Goal: Information Seeking & Learning: Compare options

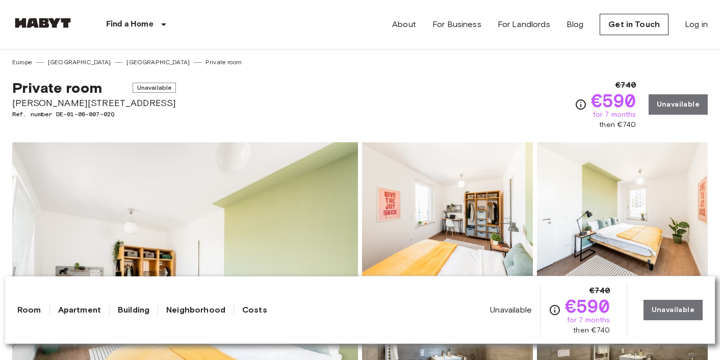
click at [142, 91] on span "Unavailable" at bounding box center [155, 88] width 44 height 10
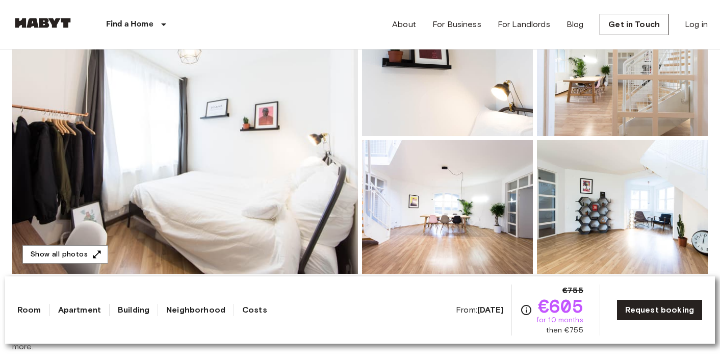
scroll to position [156, 0]
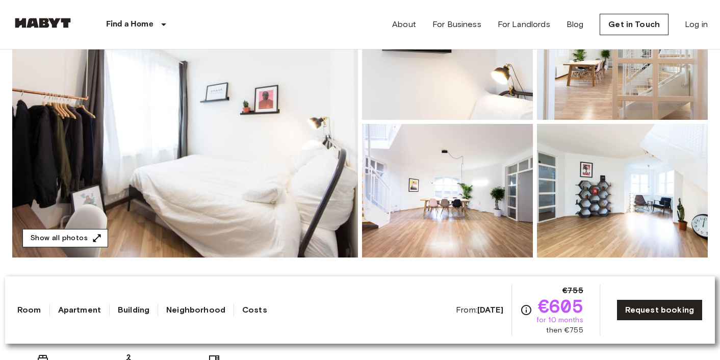
click at [81, 239] on button "Show all photos" at bounding box center [65, 238] width 86 height 19
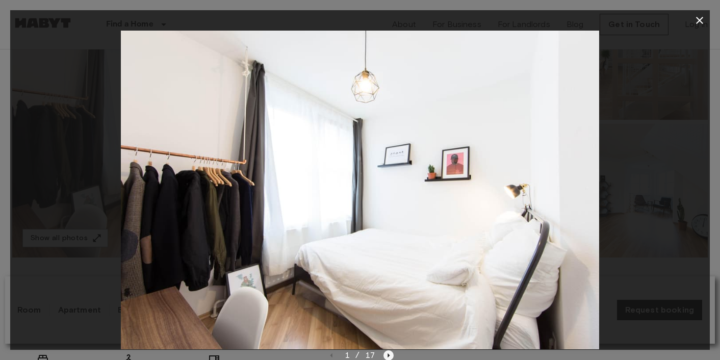
click at [388, 356] on icon "Next image" at bounding box center [389, 355] width 2 height 4
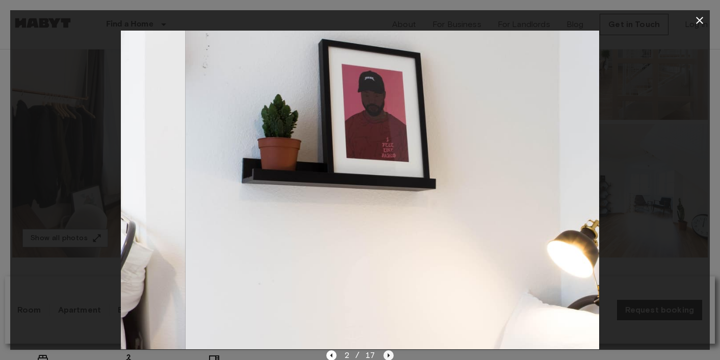
click at [388, 356] on icon "Next image" at bounding box center [389, 355] width 2 height 4
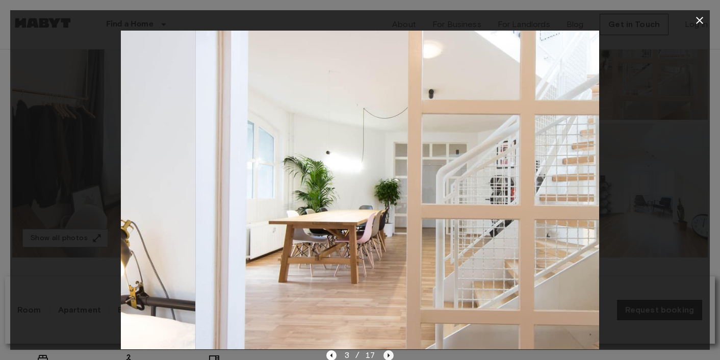
click at [388, 356] on icon "Next image" at bounding box center [389, 355] width 2 height 4
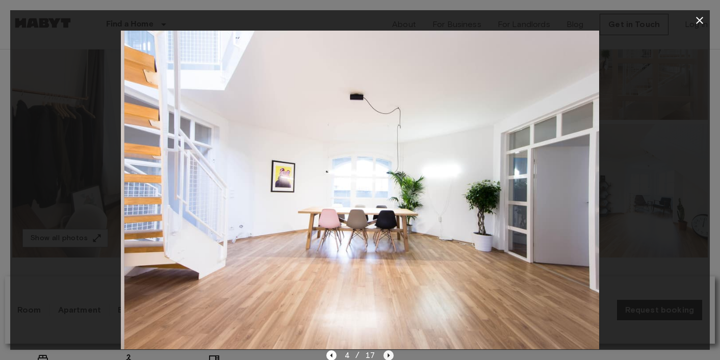
click at [388, 356] on icon "Next image" at bounding box center [389, 355] width 2 height 4
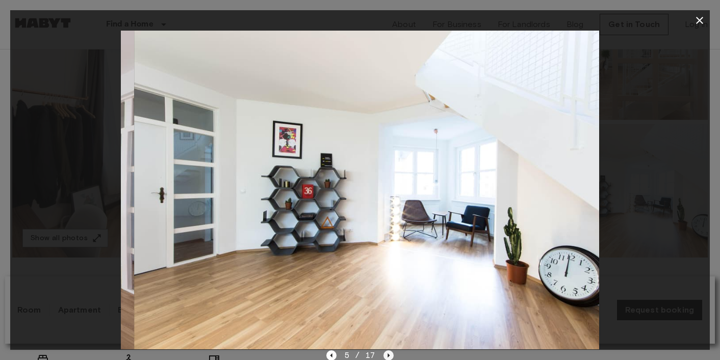
click at [388, 356] on icon "Next image" at bounding box center [389, 355] width 2 height 4
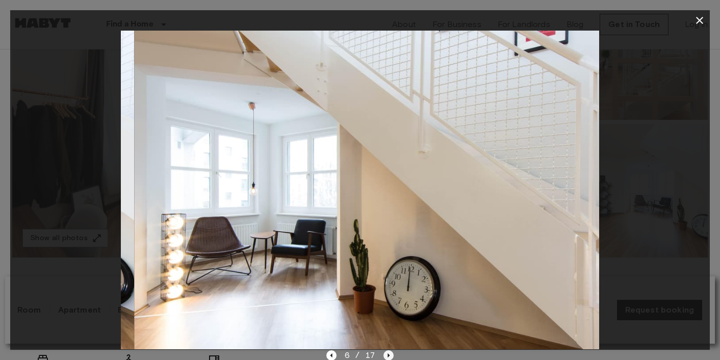
click at [388, 356] on icon "Next image" at bounding box center [389, 355] width 2 height 4
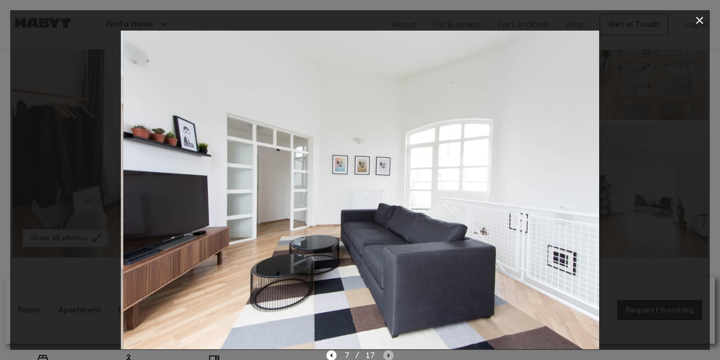
click at [388, 356] on icon "Next image" at bounding box center [389, 355] width 2 height 4
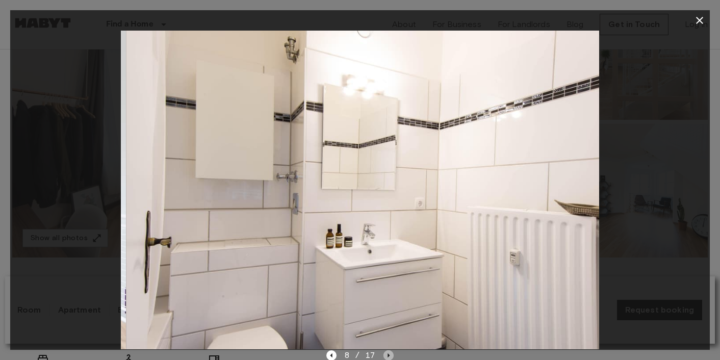
click at [388, 356] on icon "Next image" at bounding box center [389, 355] width 2 height 4
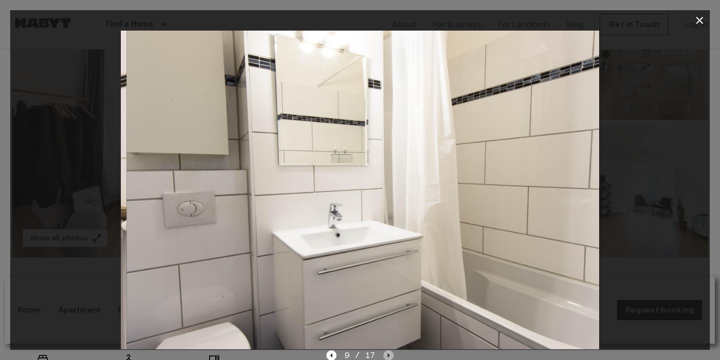
click at [388, 356] on icon "Next image" at bounding box center [389, 355] width 2 height 4
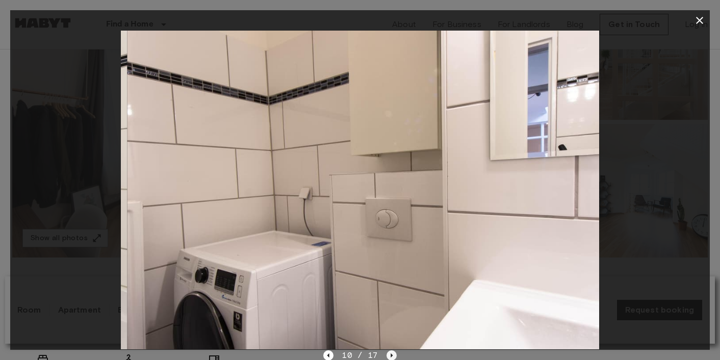
click at [388, 356] on icon "Next image" at bounding box center [392, 355] width 10 height 10
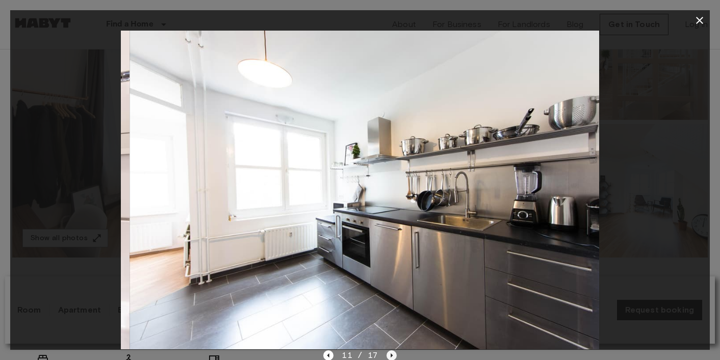
click at [388, 356] on icon "Next image" at bounding box center [392, 355] width 10 height 10
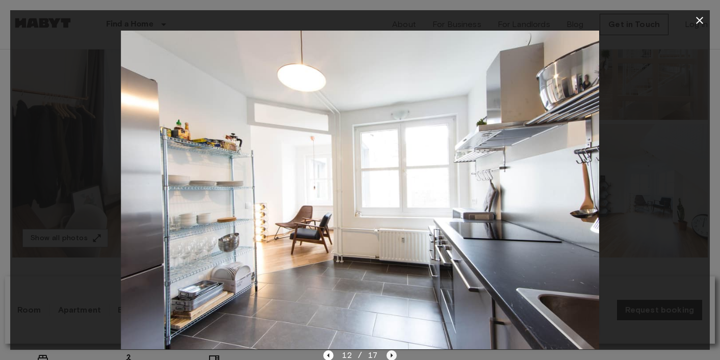
click at [388, 356] on icon "Next image" at bounding box center [392, 355] width 10 height 10
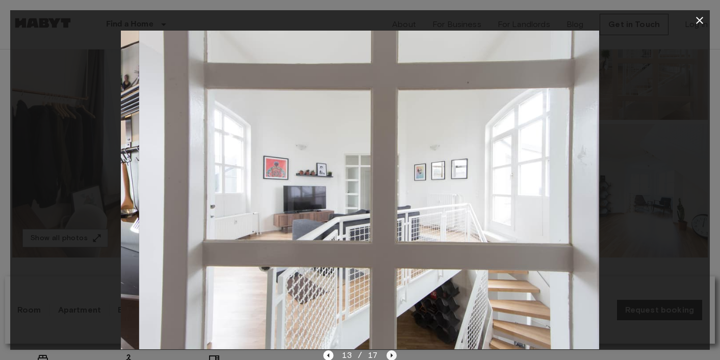
click at [388, 356] on icon "Next image" at bounding box center [392, 355] width 10 height 10
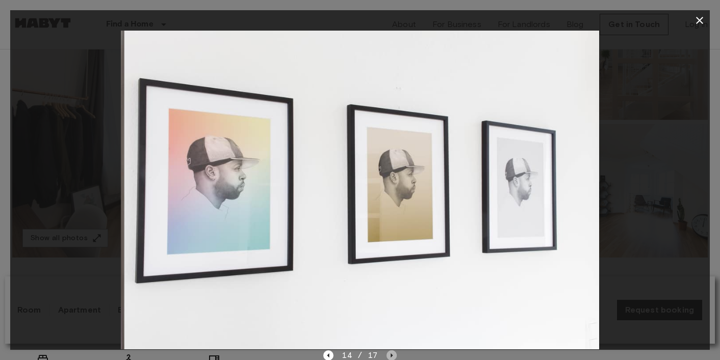
click at [388, 356] on icon "Next image" at bounding box center [392, 355] width 10 height 10
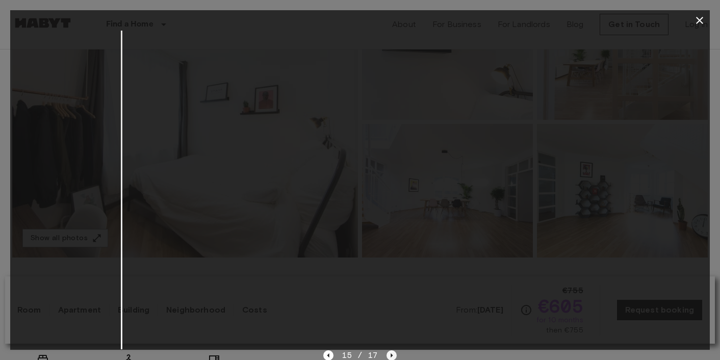
click at [388, 356] on icon "Next image" at bounding box center [392, 355] width 10 height 10
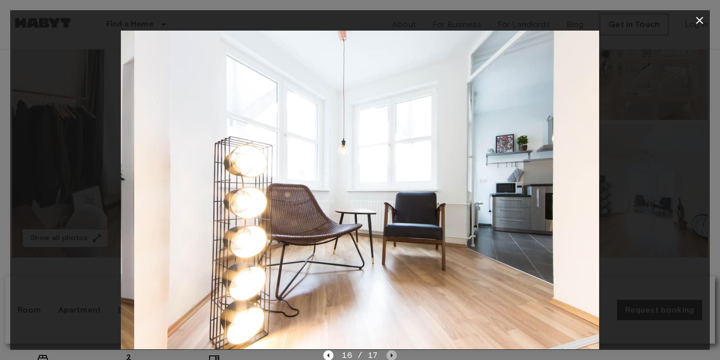
click at [388, 356] on icon "Next image" at bounding box center [392, 355] width 10 height 10
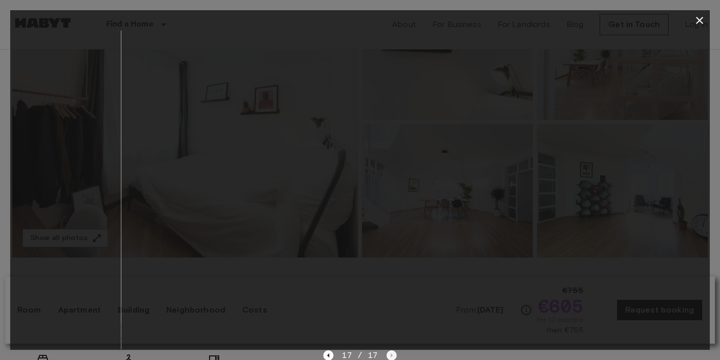
click at [388, 356] on div "17 / 17" at bounding box center [359, 355] width 73 height 12
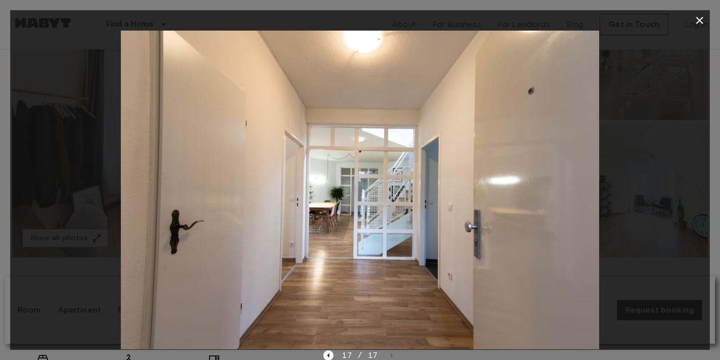
click at [700, 21] on icon "button" at bounding box center [699, 20] width 7 height 7
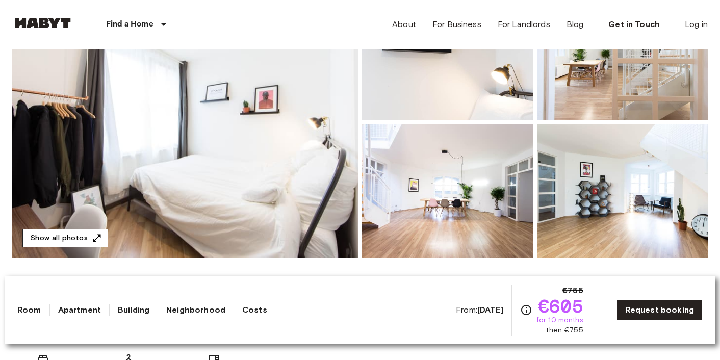
click at [77, 233] on button "Show all photos" at bounding box center [65, 238] width 86 height 19
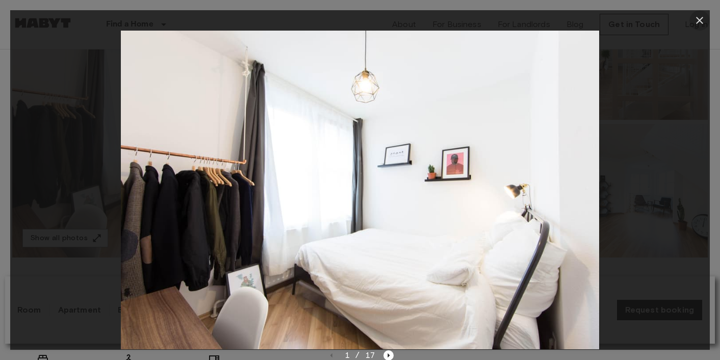
click at [699, 15] on icon "button" at bounding box center [700, 20] width 12 height 12
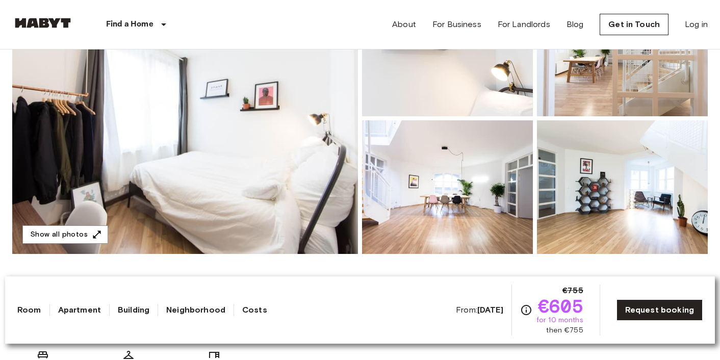
scroll to position [156, 0]
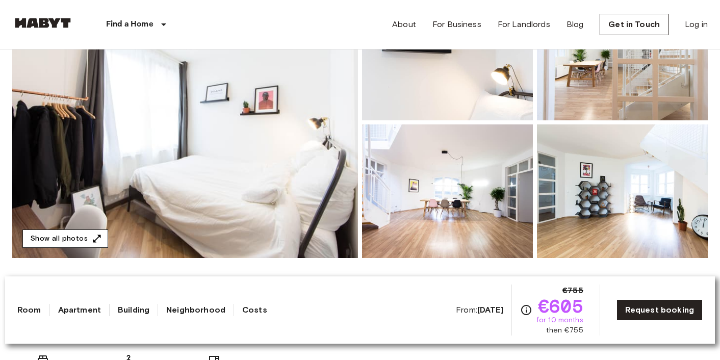
click at [99, 237] on icon "button" at bounding box center [97, 239] width 10 height 10
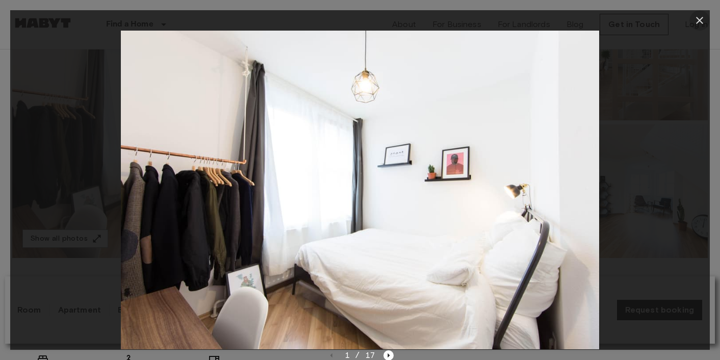
click at [698, 21] on icon "button" at bounding box center [700, 20] width 12 height 12
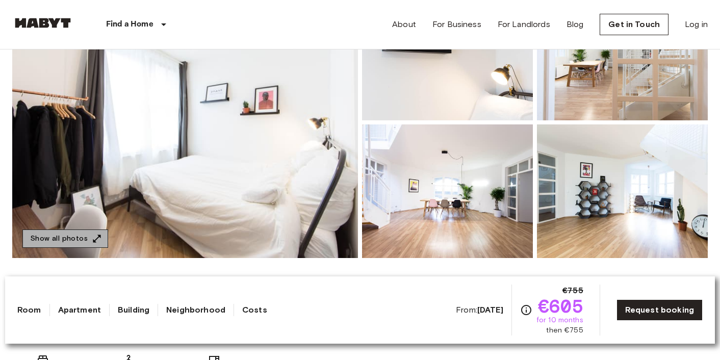
click at [92, 243] on icon "button" at bounding box center [97, 239] width 10 height 10
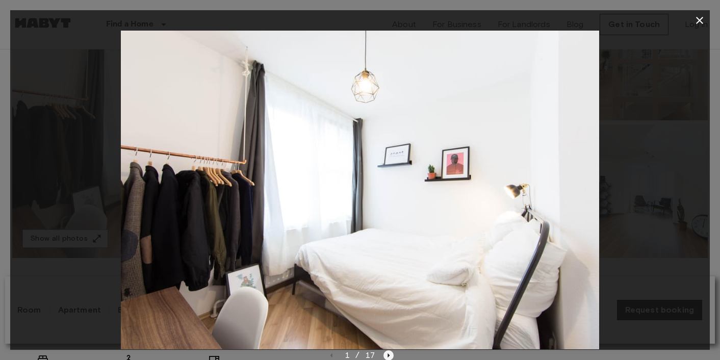
click at [390, 356] on icon "Next image" at bounding box center [388, 355] width 10 height 10
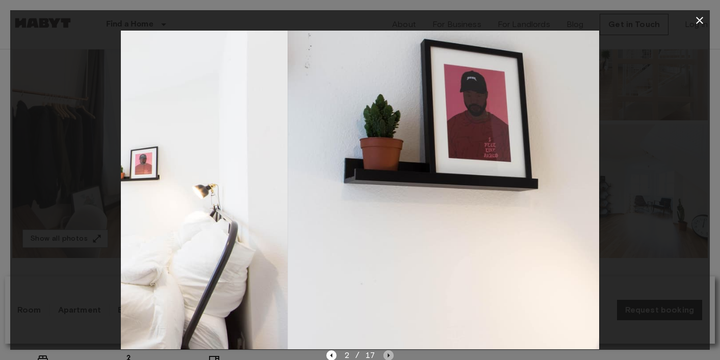
click at [390, 356] on icon "Next image" at bounding box center [388, 355] width 10 height 10
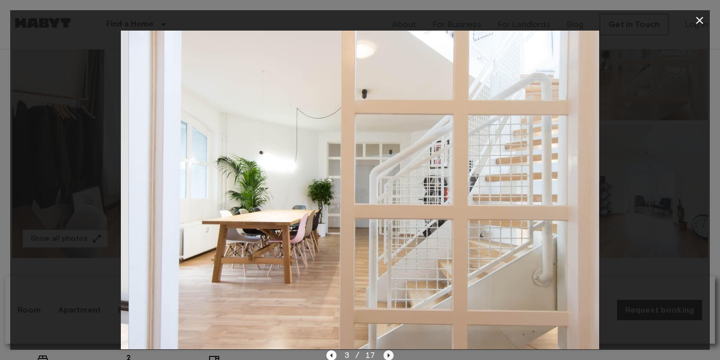
click at [390, 356] on icon "Next image" at bounding box center [388, 355] width 10 height 10
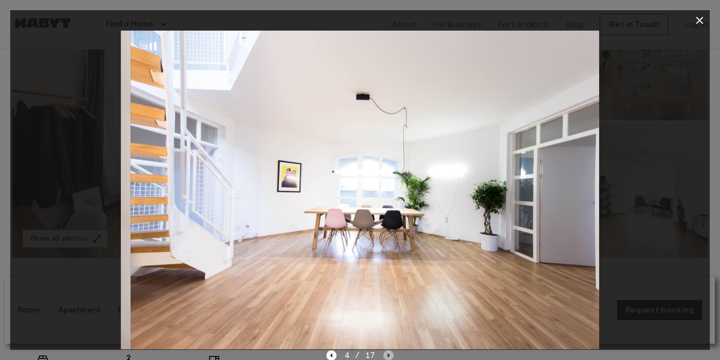
click at [390, 356] on icon "Next image" at bounding box center [388, 355] width 10 height 10
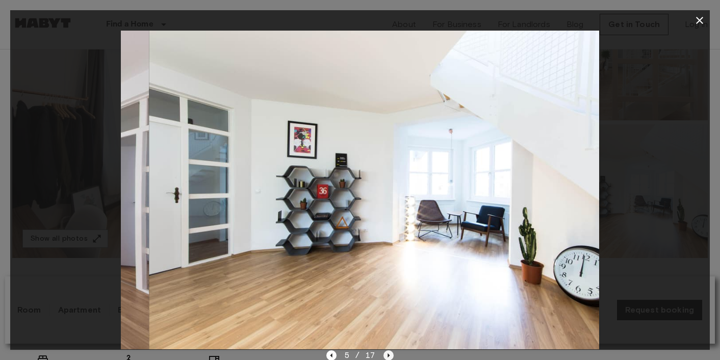
click at [390, 356] on icon "Next image" at bounding box center [388, 355] width 10 height 10
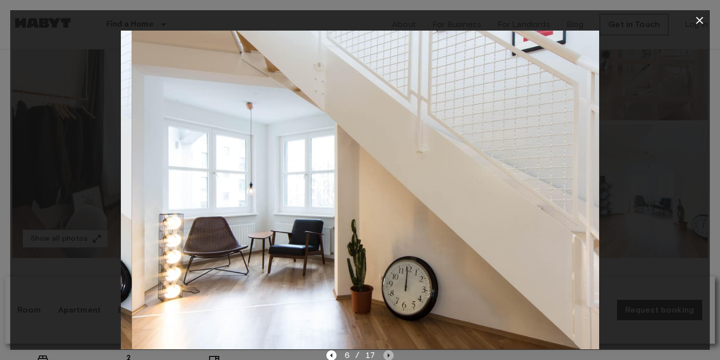
click at [390, 356] on icon "Next image" at bounding box center [388, 355] width 10 height 10
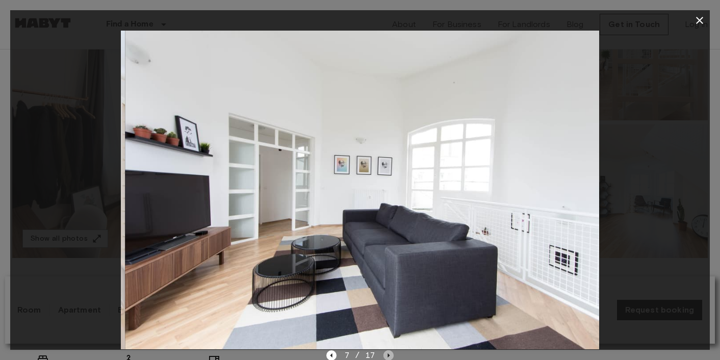
click at [390, 356] on icon "Next image" at bounding box center [388, 355] width 10 height 10
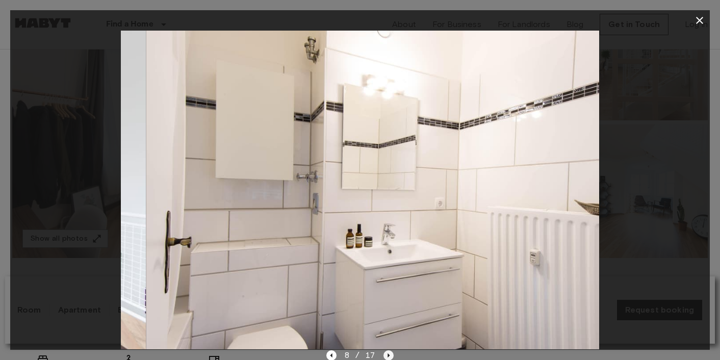
click at [390, 356] on icon "Next image" at bounding box center [388, 355] width 10 height 10
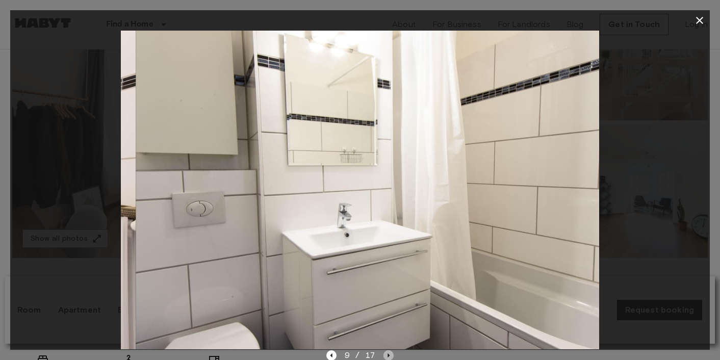
click at [390, 356] on icon "Next image" at bounding box center [388, 355] width 10 height 10
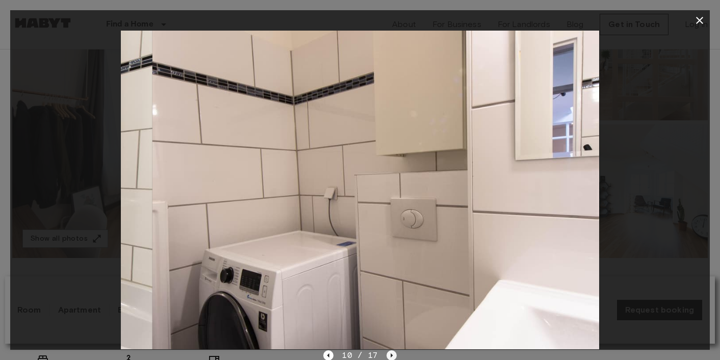
click at [390, 356] on icon "Next image" at bounding box center [392, 355] width 10 height 10
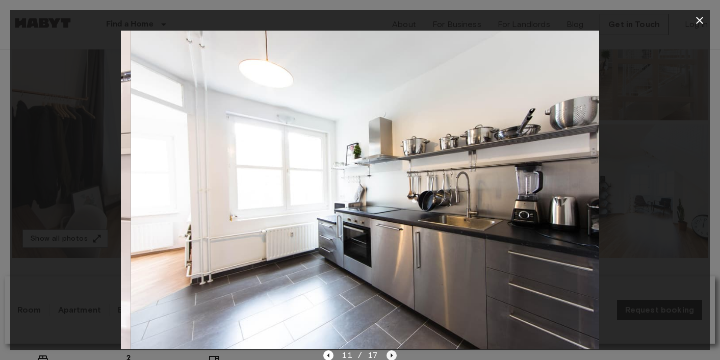
click at [390, 356] on icon "Next image" at bounding box center [392, 355] width 10 height 10
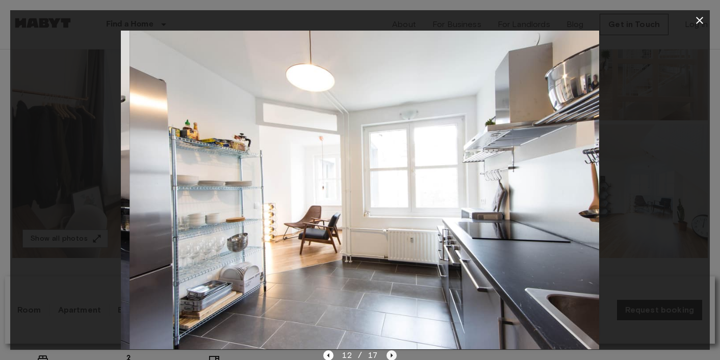
click at [390, 356] on icon "Next image" at bounding box center [392, 355] width 10 height 10
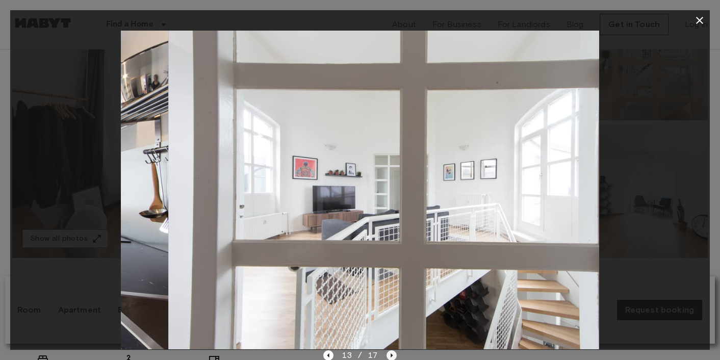
click at [390, 356] on icon "Next image" at bounding box center [392, 355] width 10 height 10
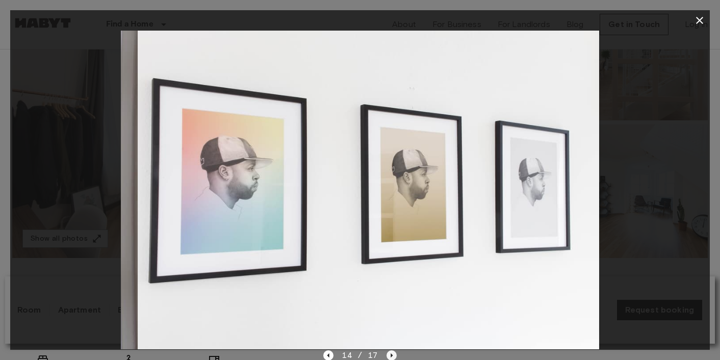
click at [390, 356] on icon "Next image" at bounding box center [392, 355] width 10 height 10
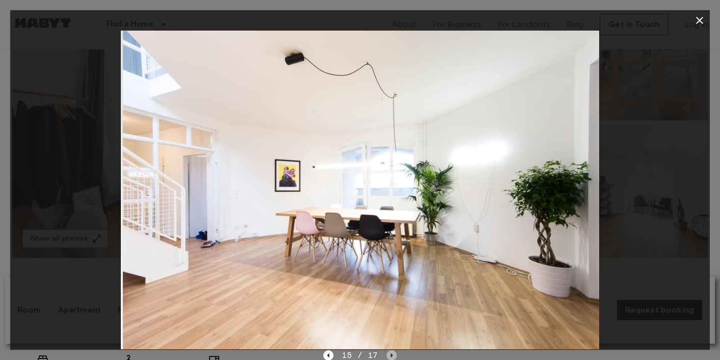
click at [390, 356] on icon "Next image" at bounding box center [392, 355] width 10 height 10
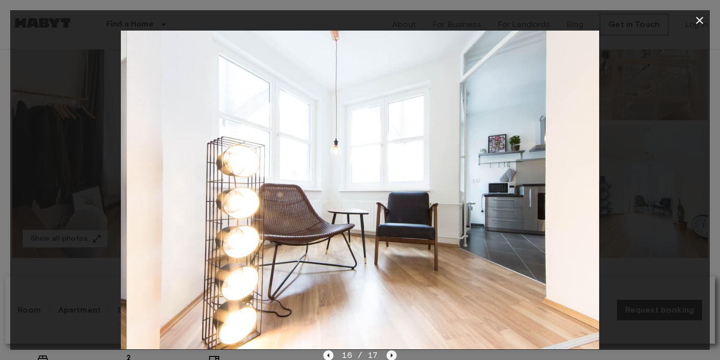
click at [390, 356] on icon "Next image" at bounding box center [392, 355] width 10 height 10
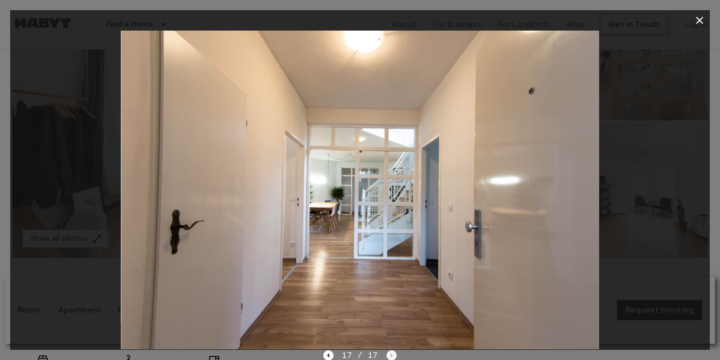
click at [390, 356] on div "17 / 17" at bounding box center [359, 355] width 73 height 12
click at [697, 23] on icon "button" at bounding box center [700, 20] width 12 height 12
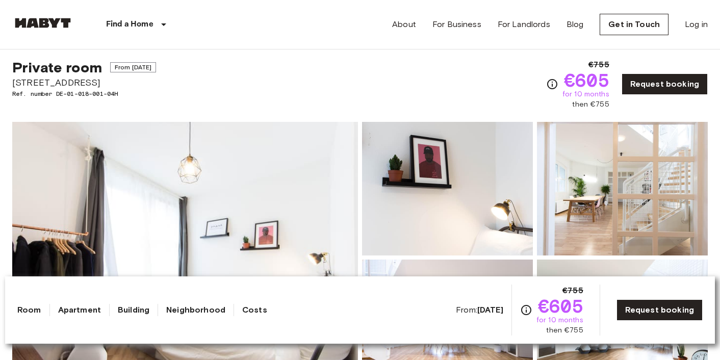
scroll to position [0, 0]
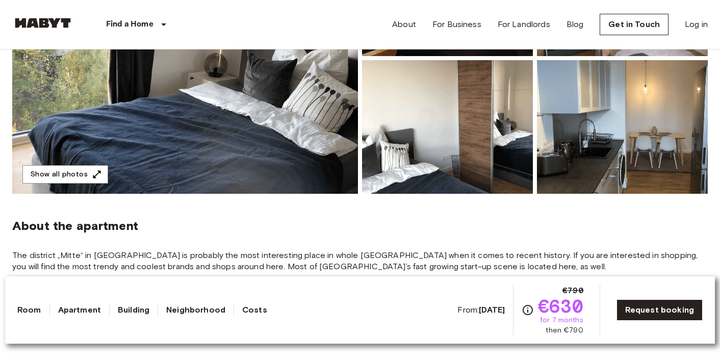
scroll to position [221, 0]
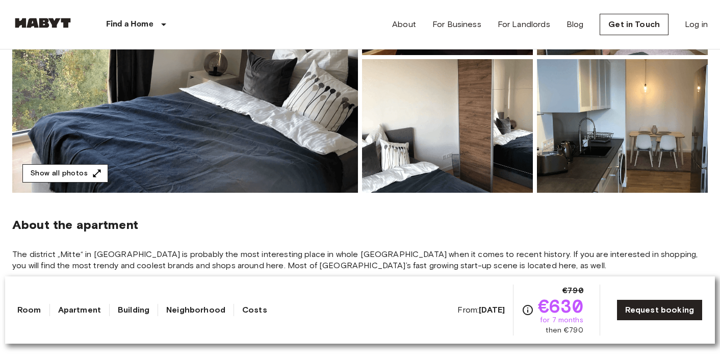
click at [92, 170] on icon "button" at bounding box center [97, 173] width 10 height 10
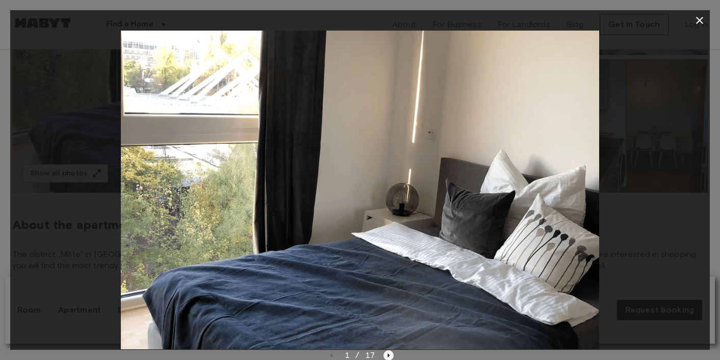
click at [386, 353] on icon "Next image" at bounding box center [388, 355] width 10 height 10
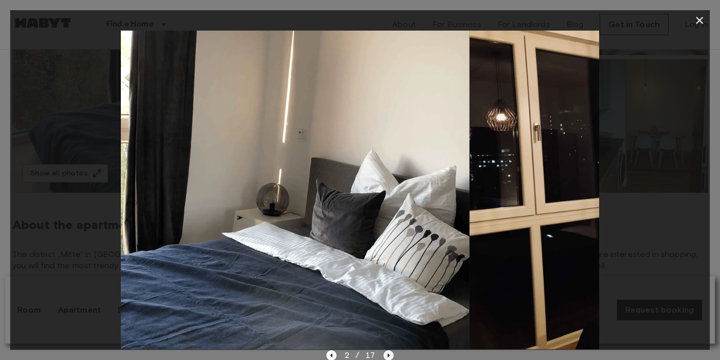
click at [386, 353] on icon "Next image" at bounding box center [388, 355] width 10 height 10
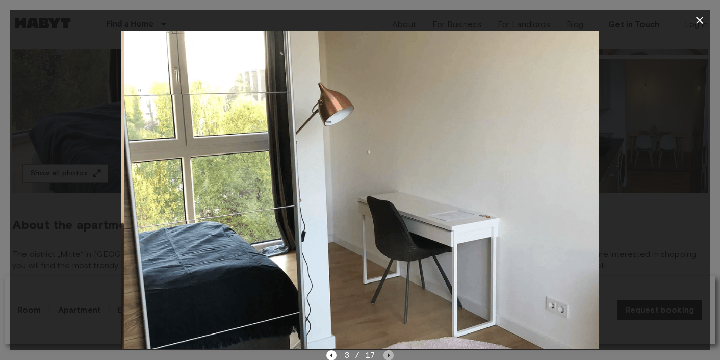
click at [386, 353] on icon "Next image" at bounding box center [388, 355] width 10 height 10
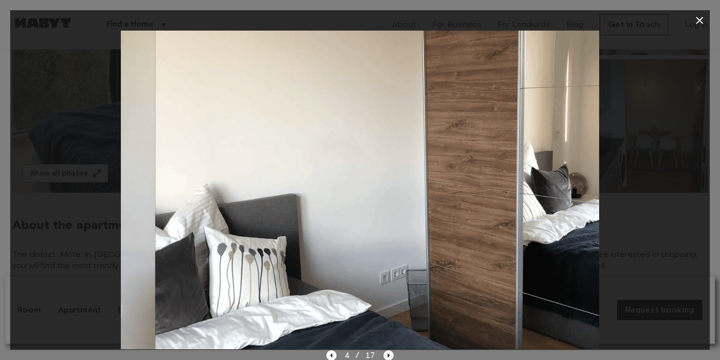
click at [386, 353] on icon "Next image" at bounding box center [388, 355] width 10 height 10
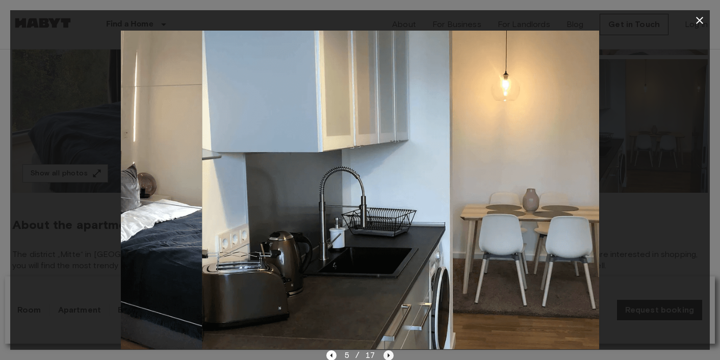
click at [386, 353] on icon "Next image" at bounding box center [388, 355] width 10 height 10
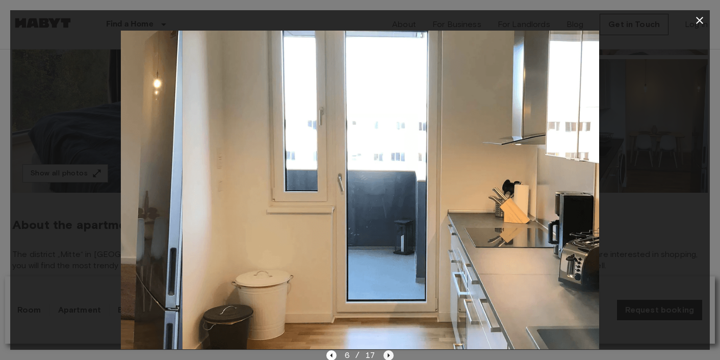
click at [386, 353] on icon "Next image" at bounding box center [388, 355] width 10 height 10
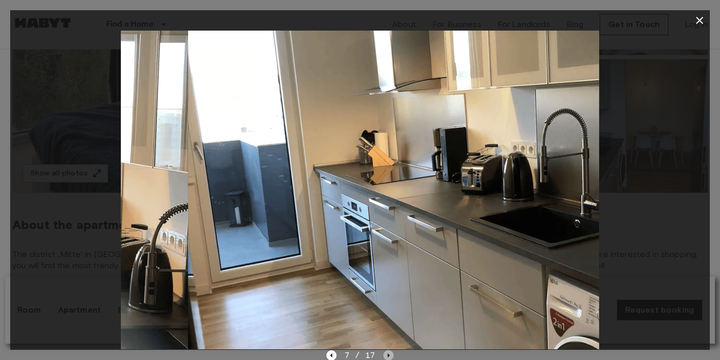
click at [386, 353] on icon "Next image" at bounding box center [388, 355] width 10 height 10
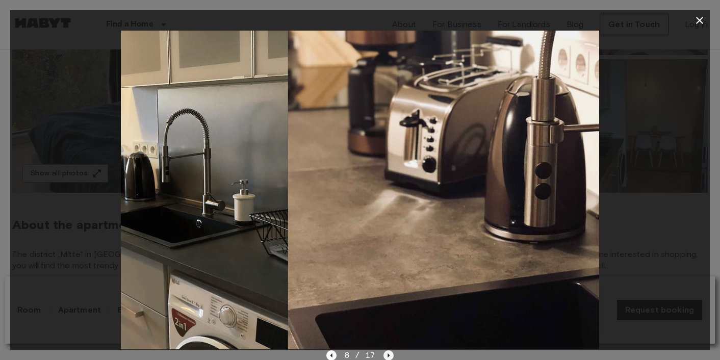
click at [386, 353] on icon "Next image" at bounding box center [388, 355] width 10 height 10
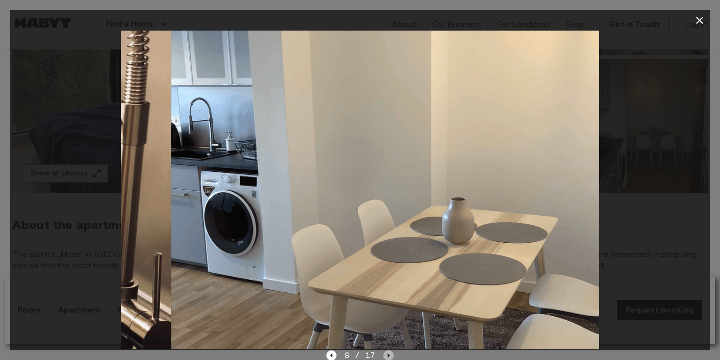
click at [386, 353] on icon "Next image" at bounding box center [388, 355] width 10 height 10
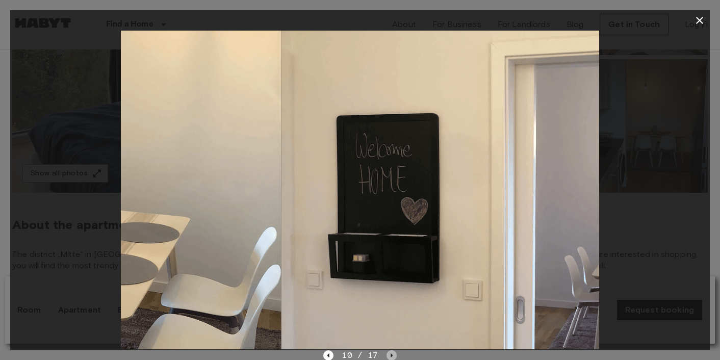
click at [387, 353] on icon "Next image" at bounding box center [392, 355] width 10 height 10
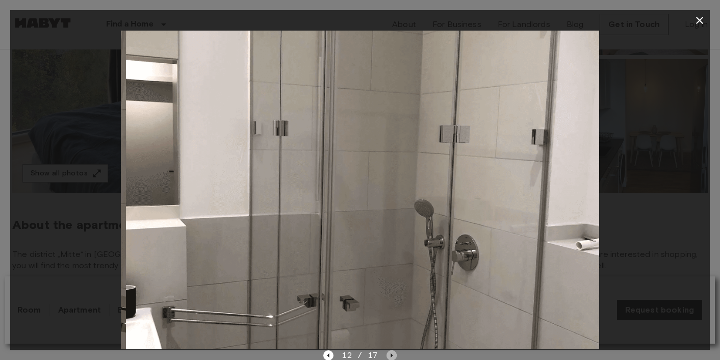
click at [387, 353] on icon "Next image" at bounding box center [392, 355] width 10 height 10
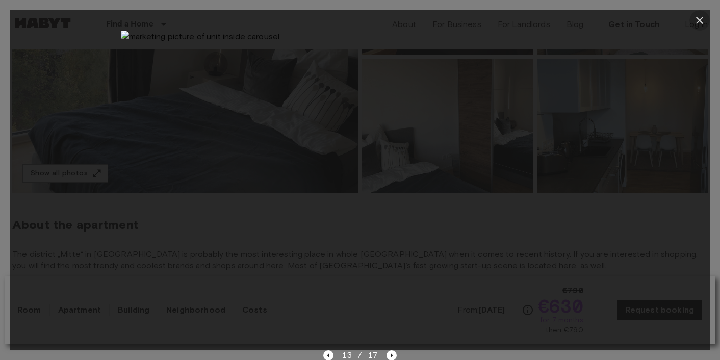
click at [700, 16] on icon "button" at bounding box center [700, 20] width 12 height 12
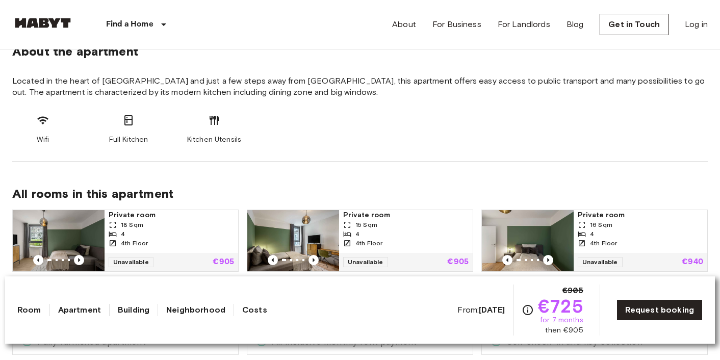
scroll to position [390, 0]
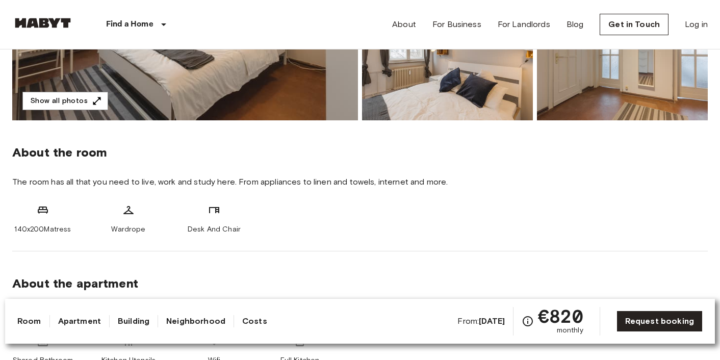
scroll to position [272, 0]
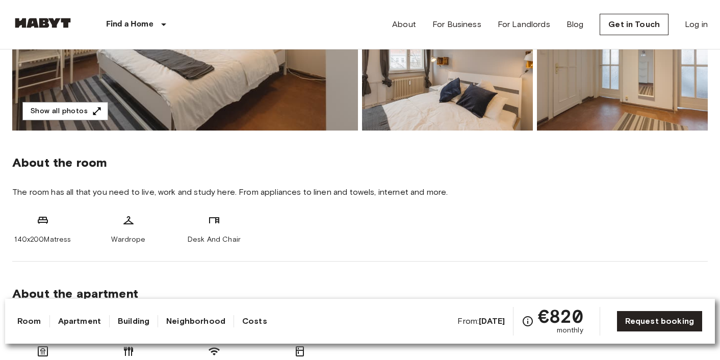
click at [247, 17] on div "Find a Home Europe Amsterdam Berlin Brussels Cologne Dusseldorf Frankfurt Graz …" at bounding box center [360, 24] width 696 height 49
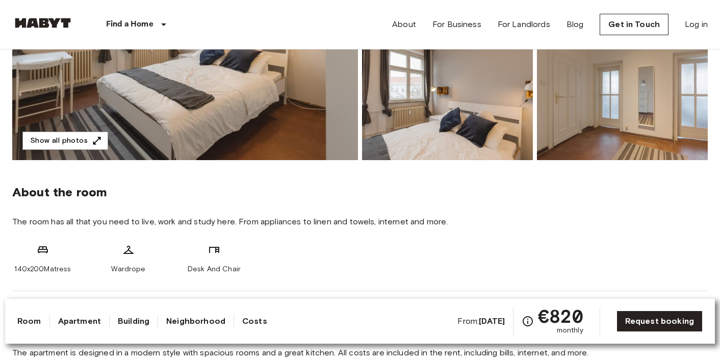
scroll to position [0, 0]
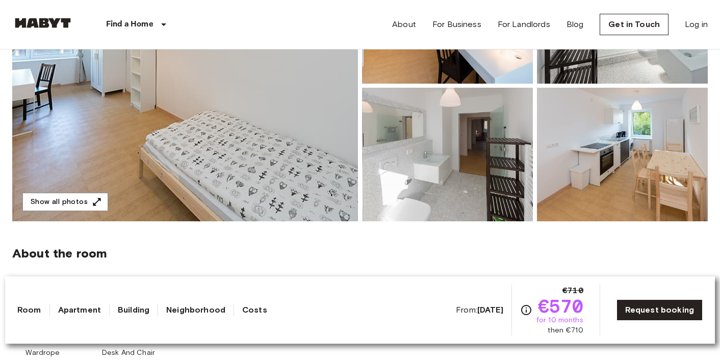
scroll to position [193, 0]
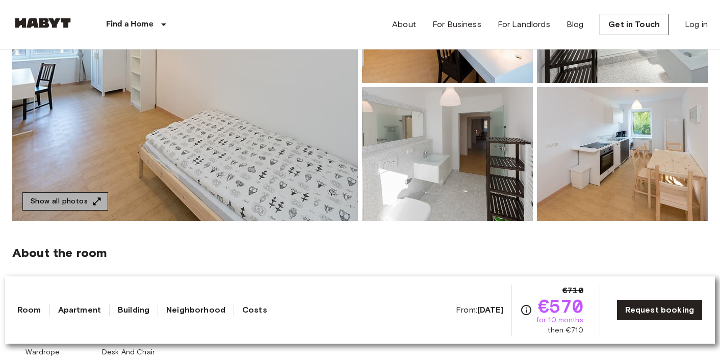
click at [75, 203] on button "Show all photos" at bounding box center [65, 201] width 86 height 19
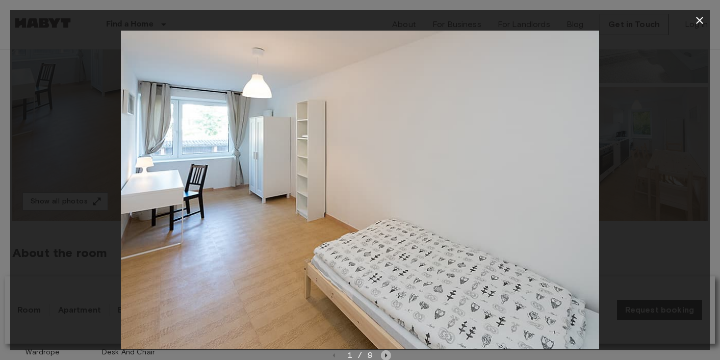
click at [388, 353] on icon "Next image" at bounding box center [386, 355] width 10 height 10
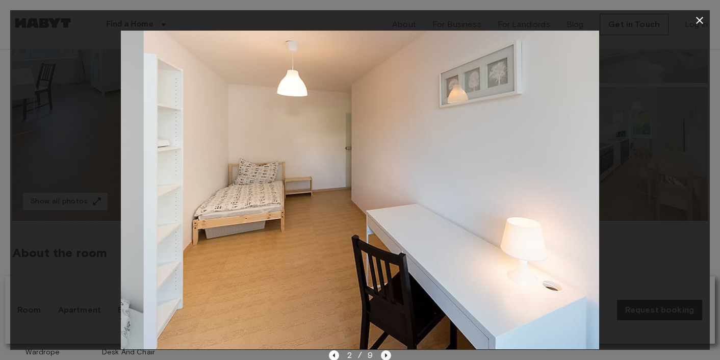
click at [388, 353] on icon "Next image" at bounding box center [386, 355] width 10 height 10
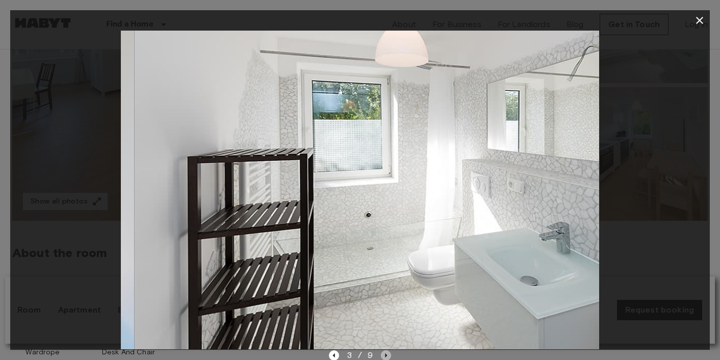
click at [388, 353] on icon "Next image" at bounding box center [386, 355] width 10 height 10
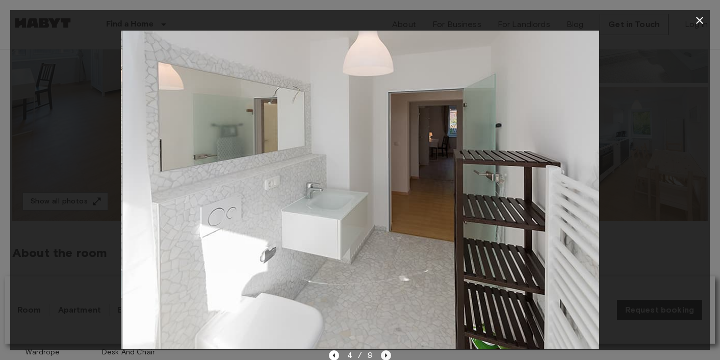
click at [388, 353] on icon "Next image" at bounding box center [386, 355] width 10 height 10
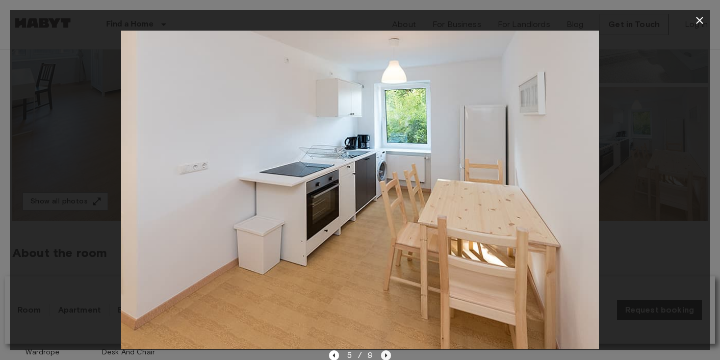
click at [388, 353] on icon "Next image" at bounding box center [386, 355] width 10 height 10
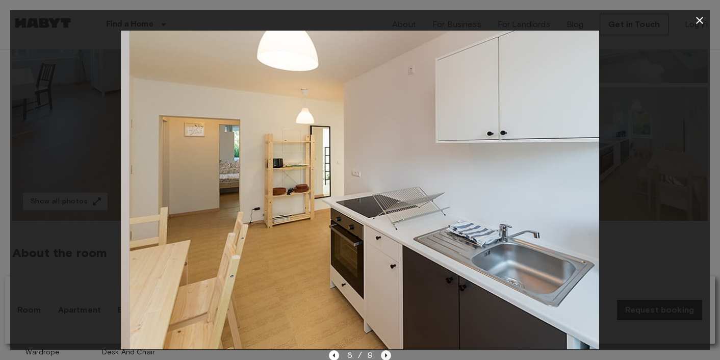
click at [388, 353] on icon "Next image" at bounding box center [386, 355] width 10 height 10
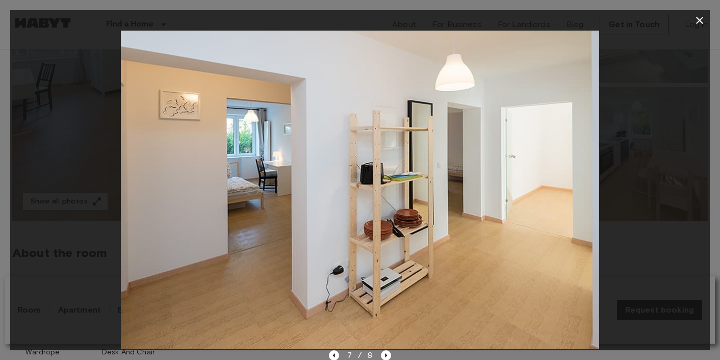
click at [701, 22] on icon "button" at bounding box center [700, 20] width 12 height 12
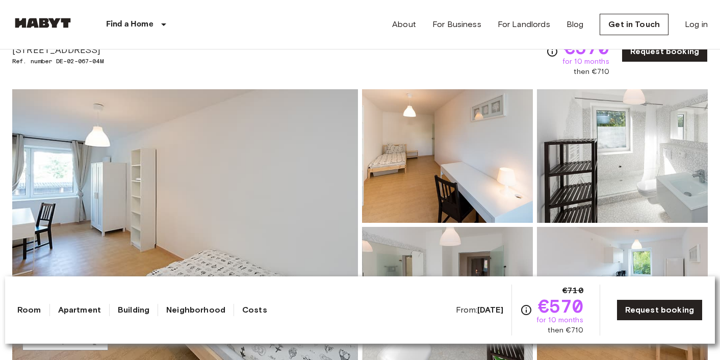
scroll to position [0, 0]
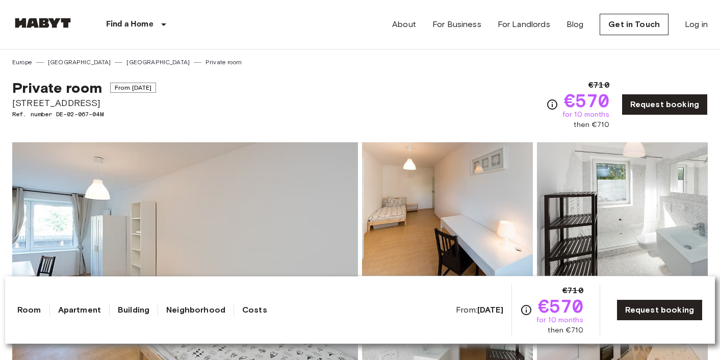
click at [208, 93] on div "Private room From Nov 4 2025 Grünwalderstraße 117 Ref. number DE-02-067-04M €71…" at bounding box center [360, 98] width 696 height 63
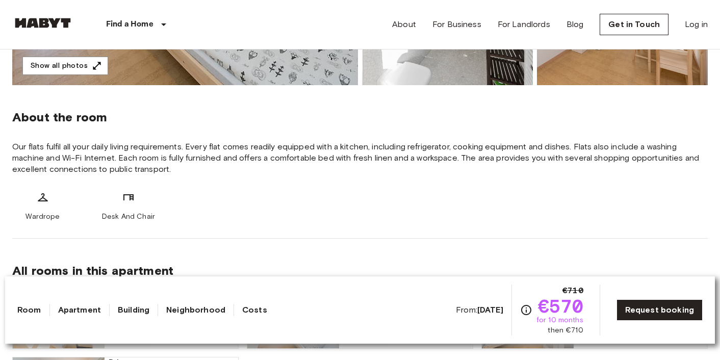
scroll to position [338, 0]
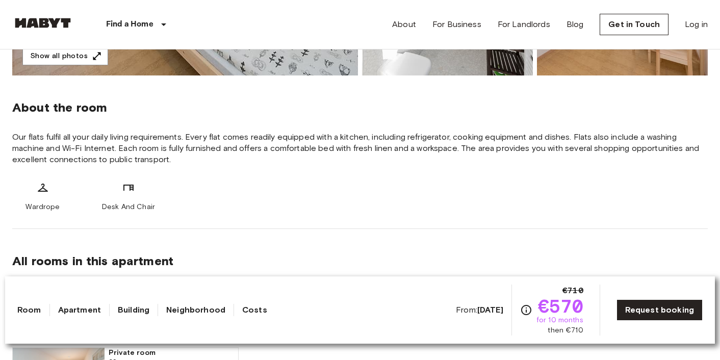
click at [397, 170] on div "About the room Our flats fulfil all your daily living requirements. Every flat …" at bounding box center [360, 151] width 696 height 153
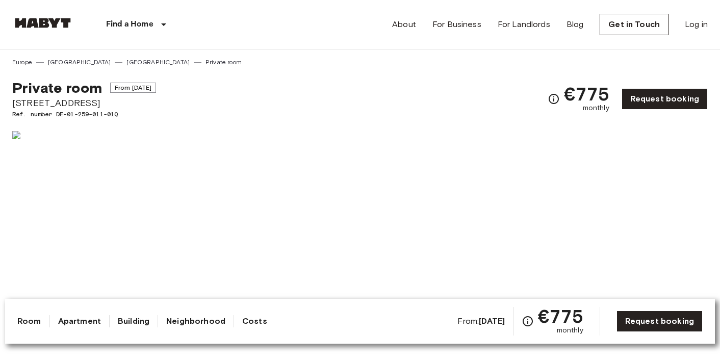
click at [237, 23] on div "Find a Home [GEOGRAPHIC_DATA] [GEOGRAPHIC_DATA] [GEOGRAPHIC_DATA] [GEOGRAPHIC_D…" at bounding box center [360, 24] width 696 height 49
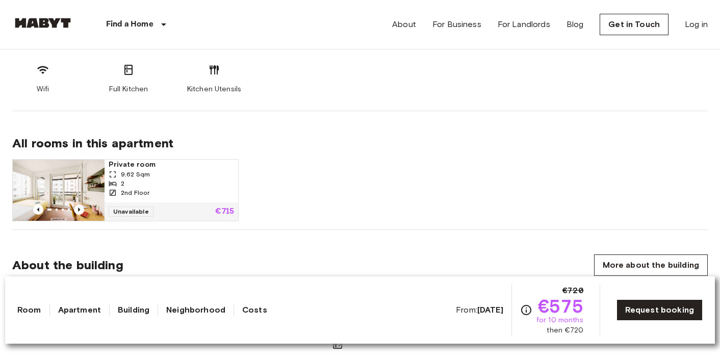
scroll to position [586, 0]
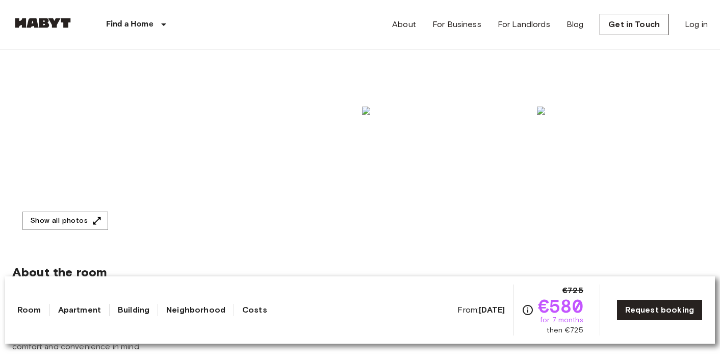
scroll to position [197, 0]
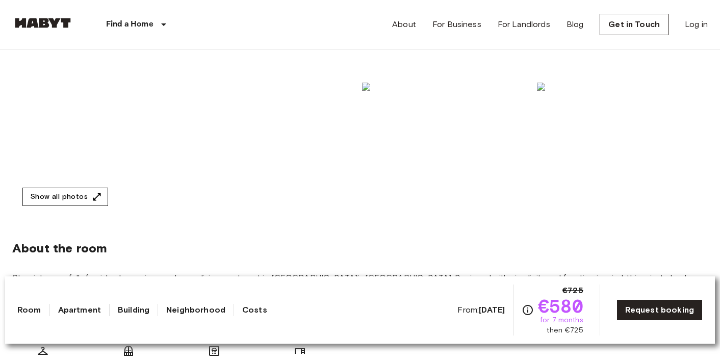
click at [74, 190] on button "Show all photos" at bounding box center [65, 197] width 86 height 19
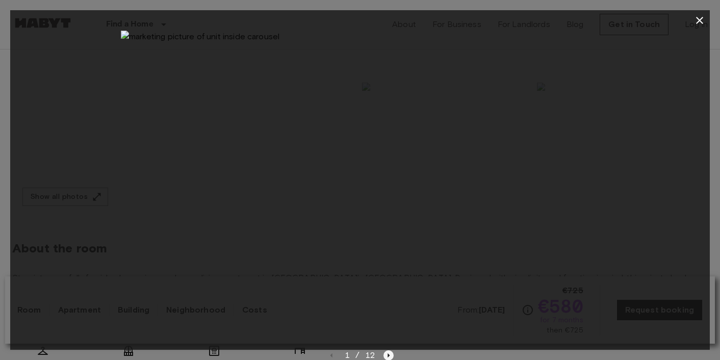
click at [389, 357] on icon "Next image" at bounding box center [388, 355] width 10 height 10
click at [703, 18] on icon "button" at bounding box center [700, 20] width 12 height 12
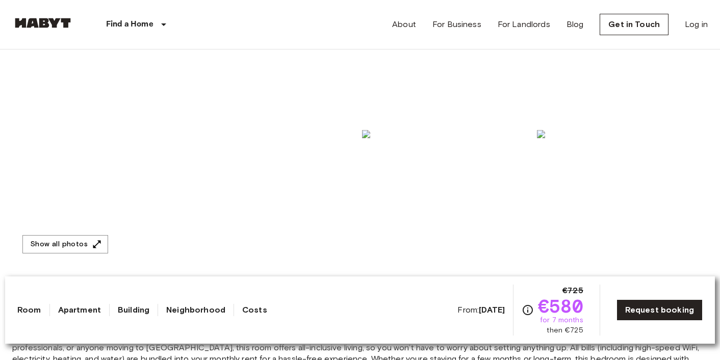
scroll to position [0, 0]
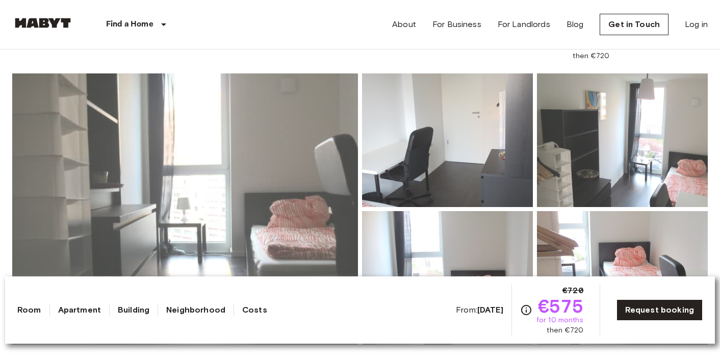
scroll to position [71, 0]
